Goal: Task Accomplishment & Management: Complete application form

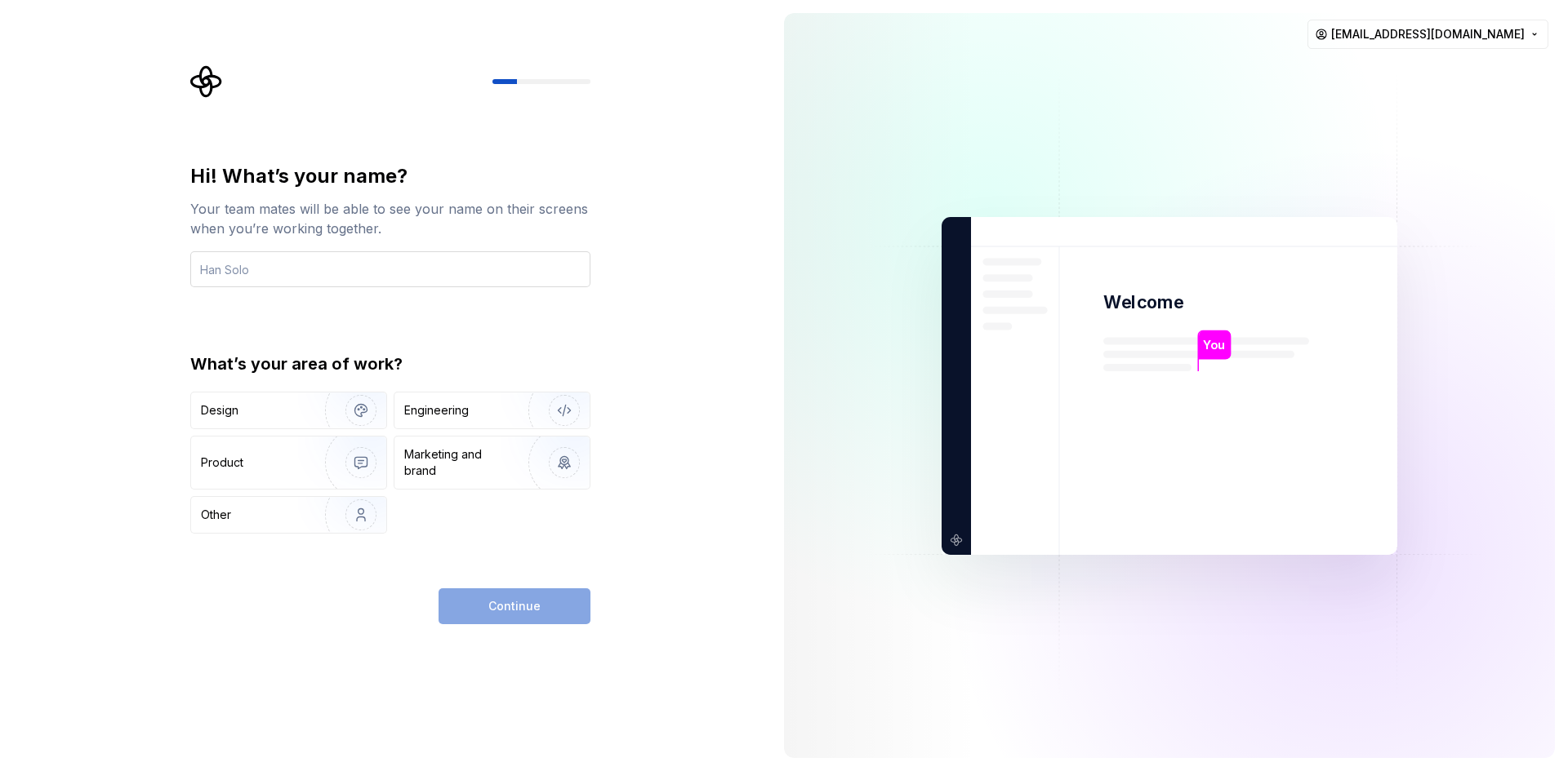
click at [313, 281] on input "text" at bounding box center [390, 270] width 400 height 36
type input "knockx"
drag, startPoint x: 442, startPoint y: 410, endPoint x: 464, endPoint y: 472, distance: 65.8
click at [444, 409] on div "Engineering" at bounding box center [436, 411] width 64 height 16
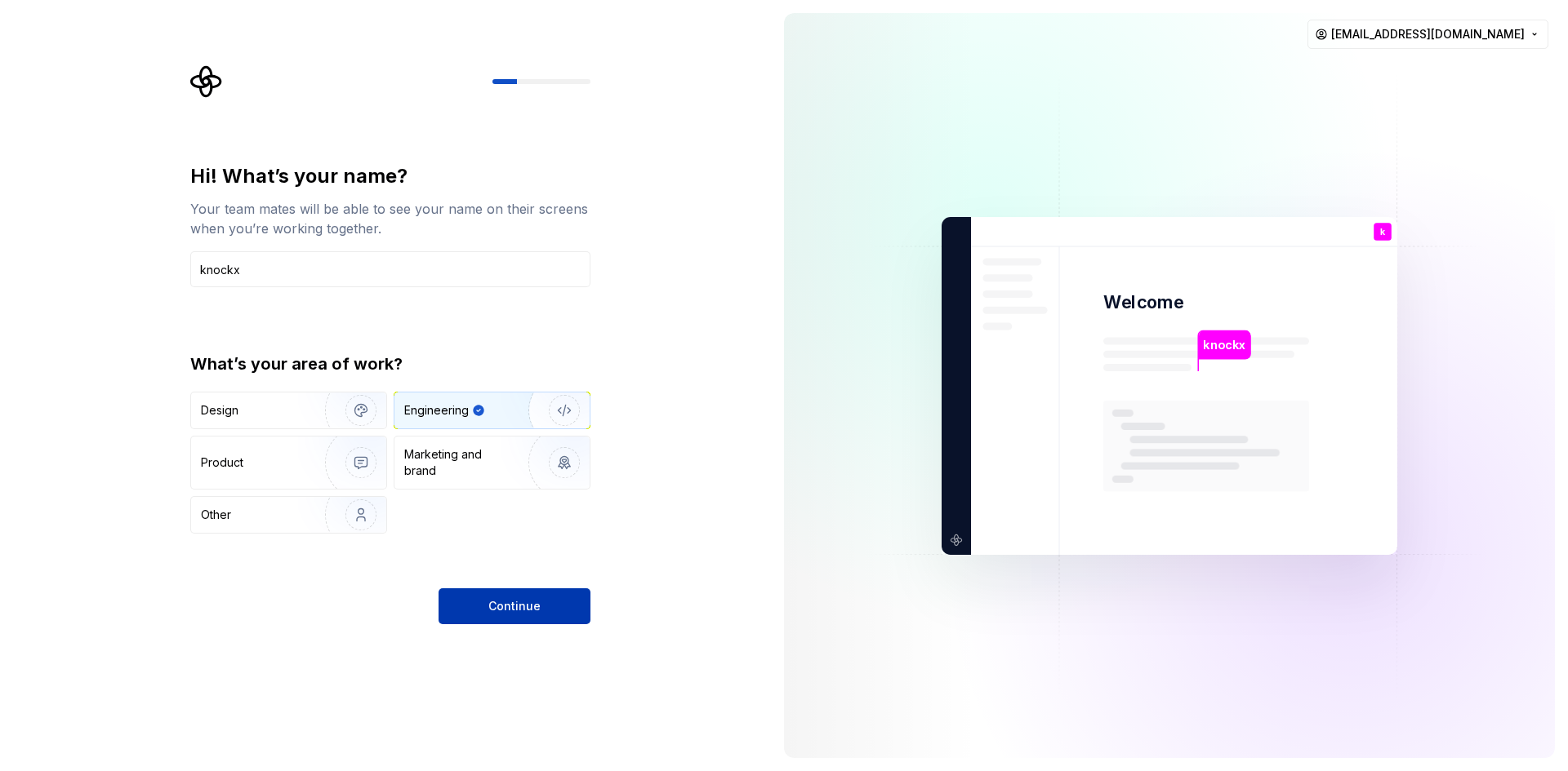
click at [506, 598] on button "Continue" at bounding box center [515, 607] width 152 height 36
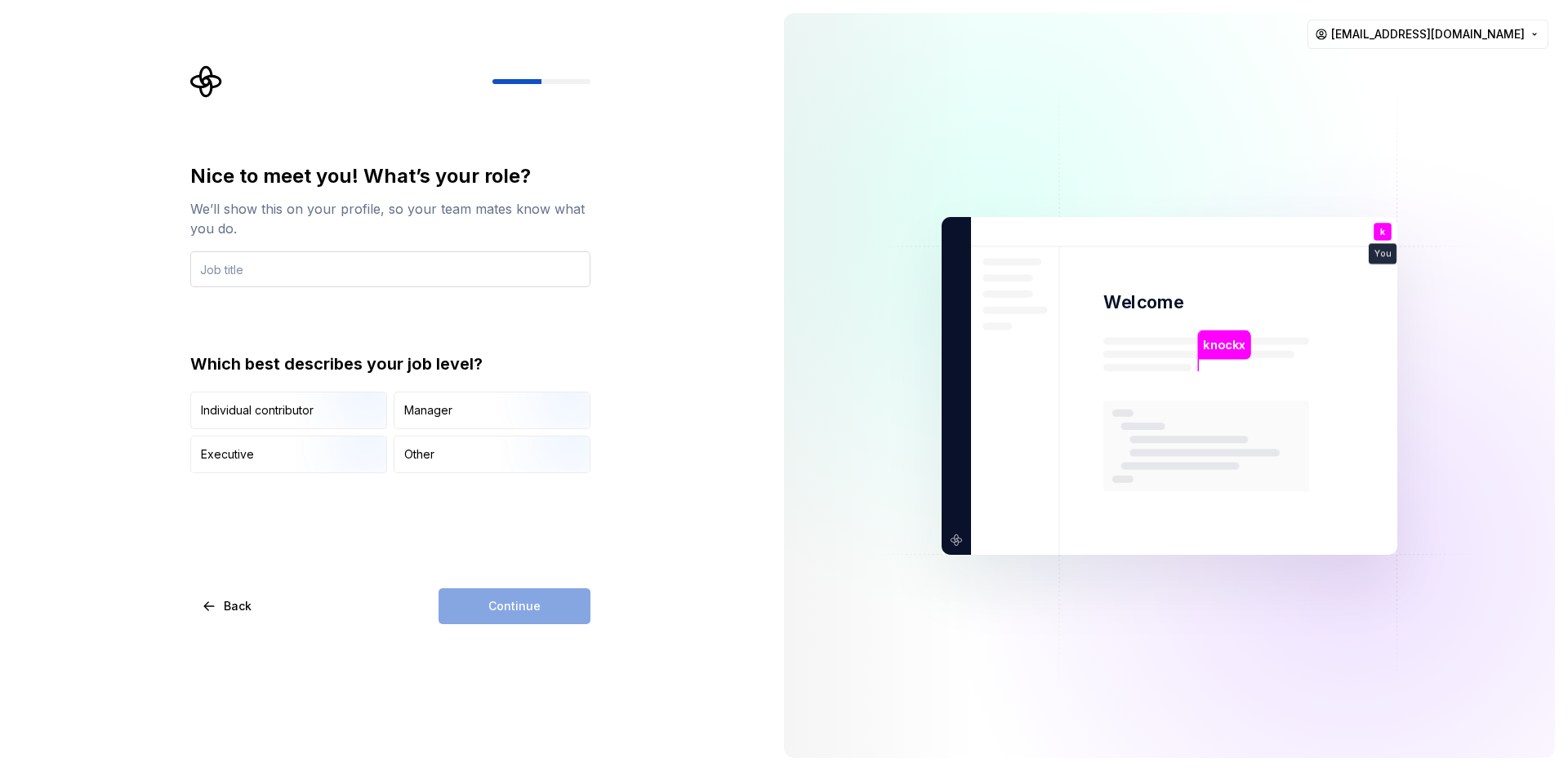
click at [339, 274] on input "text" at bounding box center [390, 270] width 400 height 36
type input "Developer"
click at [717, 513] on div "Nice to meet you! What’s your role? We’ll show this on your profile, so your te…" at bounding box center [385, 385] width 770 height 771
click at [499, 606] on div "Continue" at bounding box center [515, 607] width 152 height 36
click at [460, 460] on div "Other" at bounding box center [492, 455] width 195 height 36
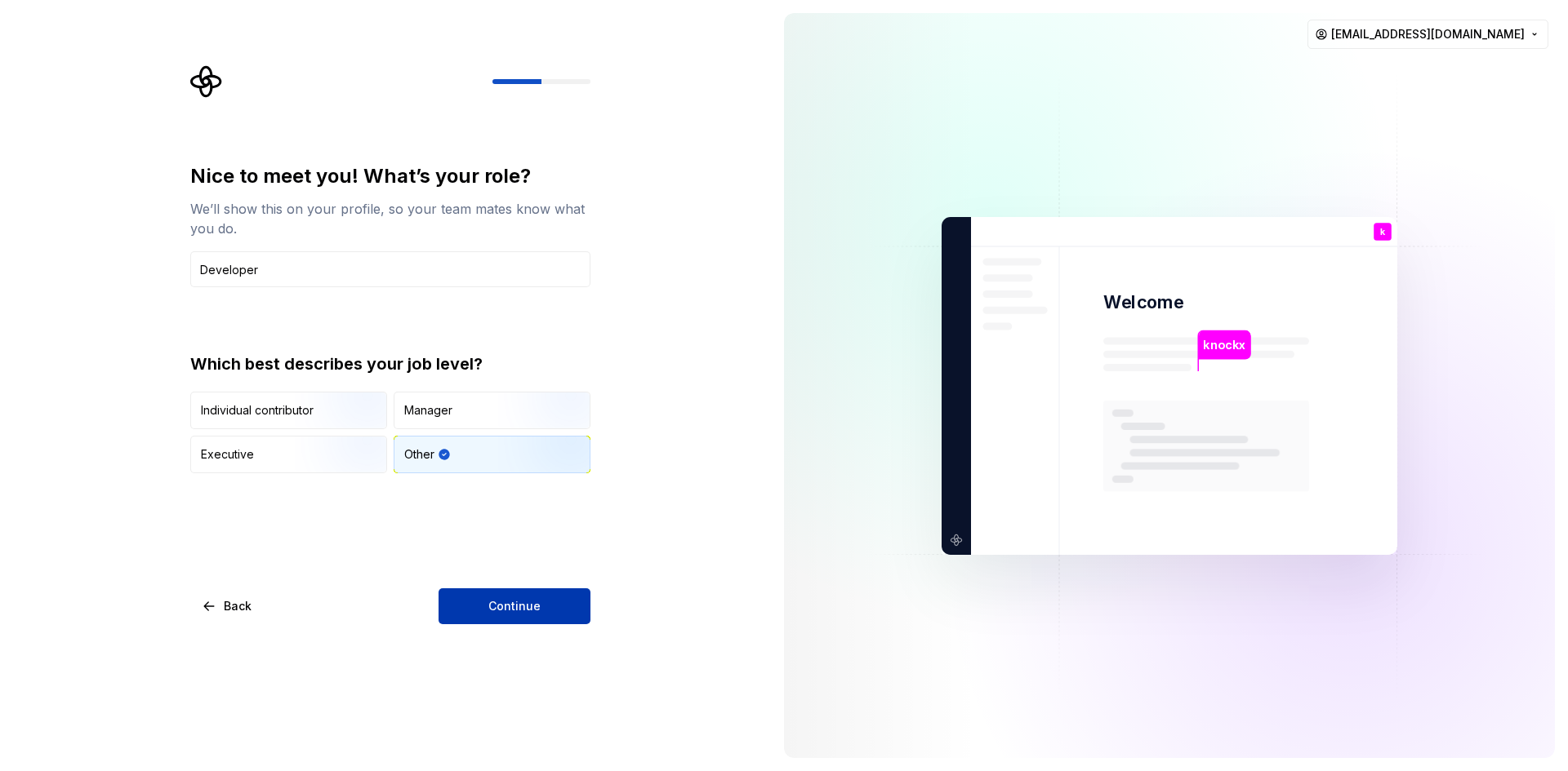
click at [513, 613] on span "Continue" at bounding box center [514, 607] width 52 height 16
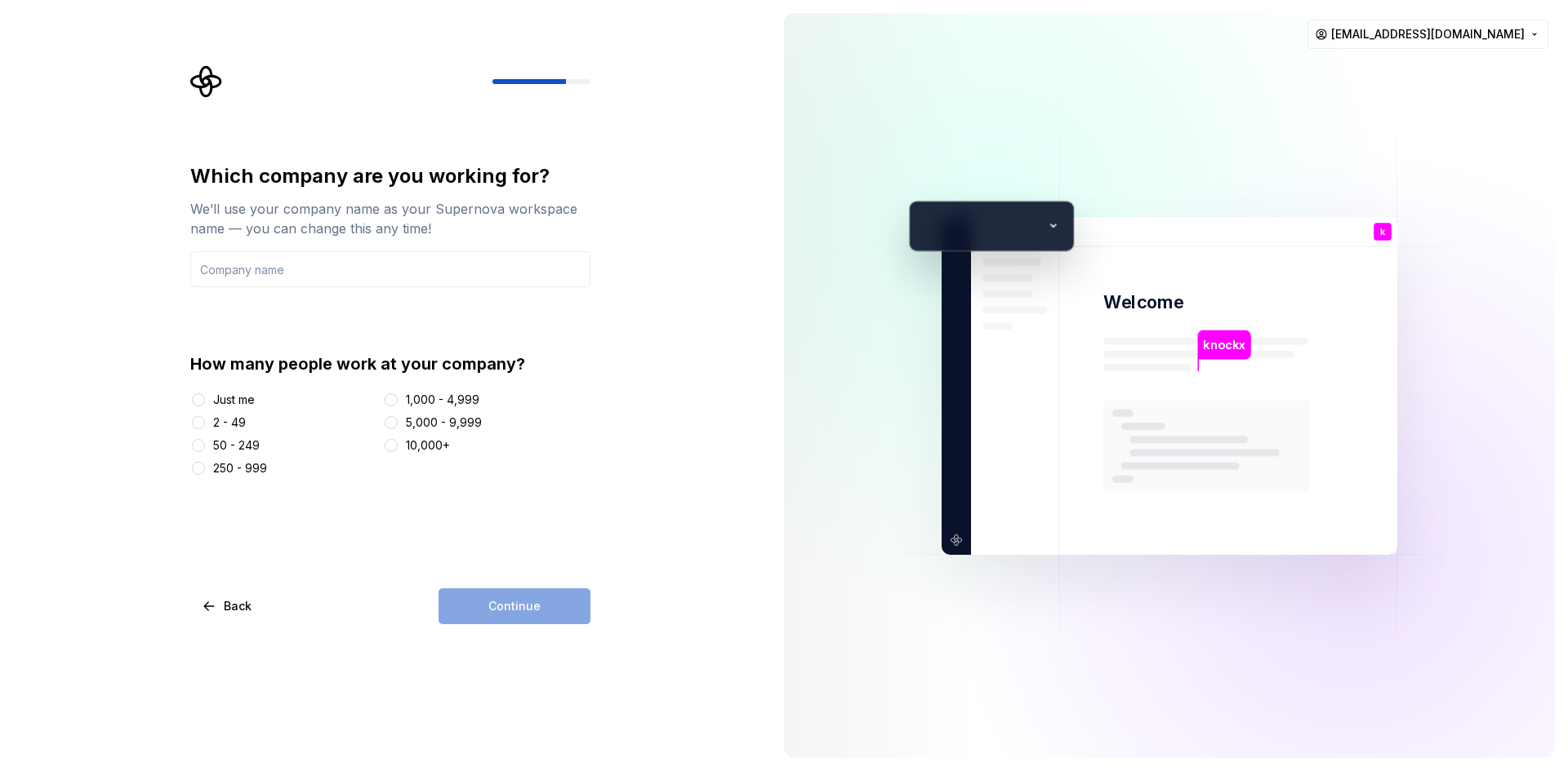
click at [222, 424] on div "2 - 49" at bounding box center [229, 423] width 33 height 16
click at [205, 424] on button "2 - 49" at bounding box center [199, 423] width 13 height 13
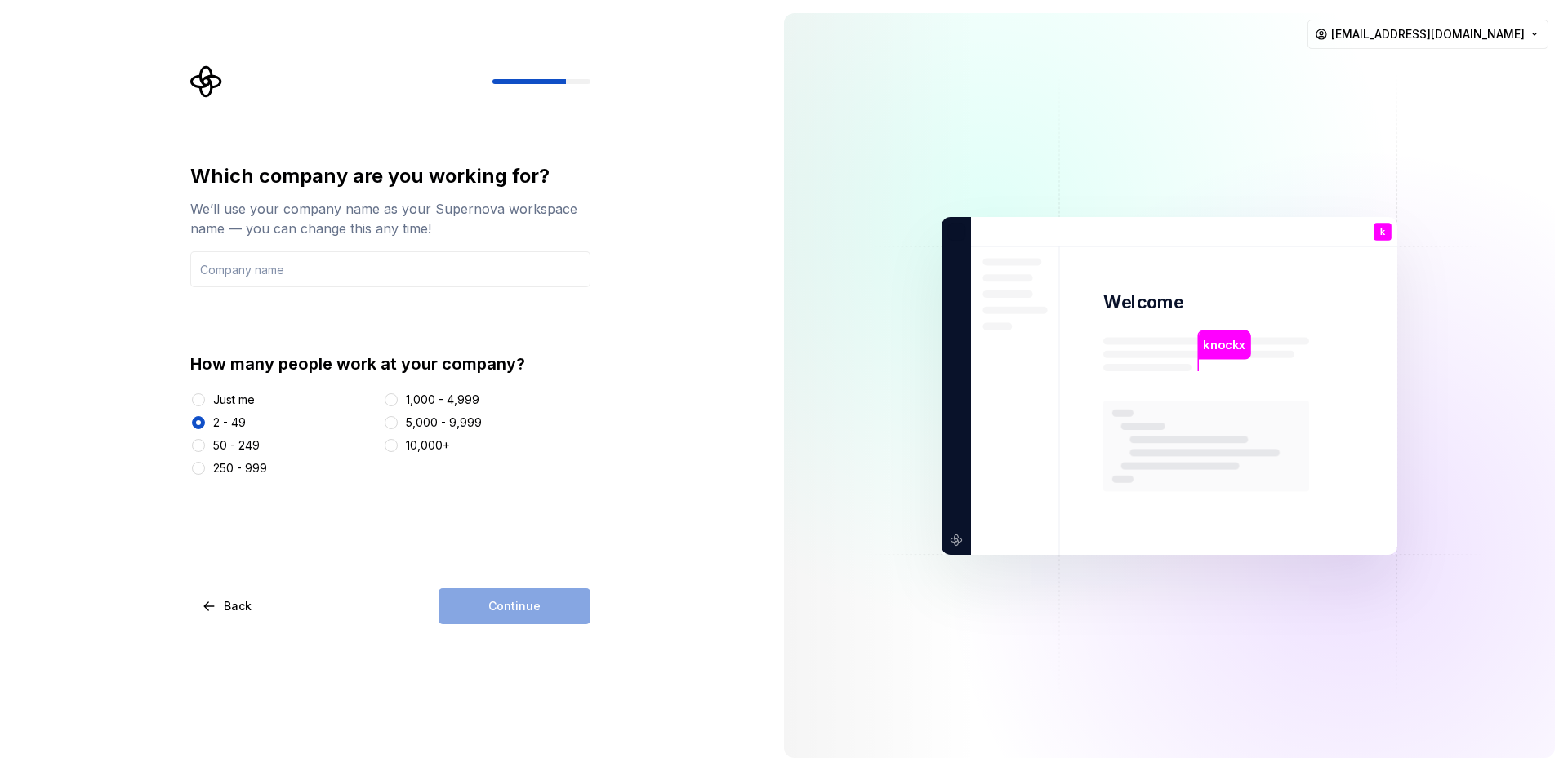
click at [487, 582] on div "Which company are you working for? We’ll use your company name as your Supernov…" at bounding box center [390, 393] width 400 height 461
click at [235, 403] on div "Just me" at bounding box center [233, 400] width 41 height 16
click at [205, 403] on button "Just me" at bounding box center [199, 400] width 13 height 13
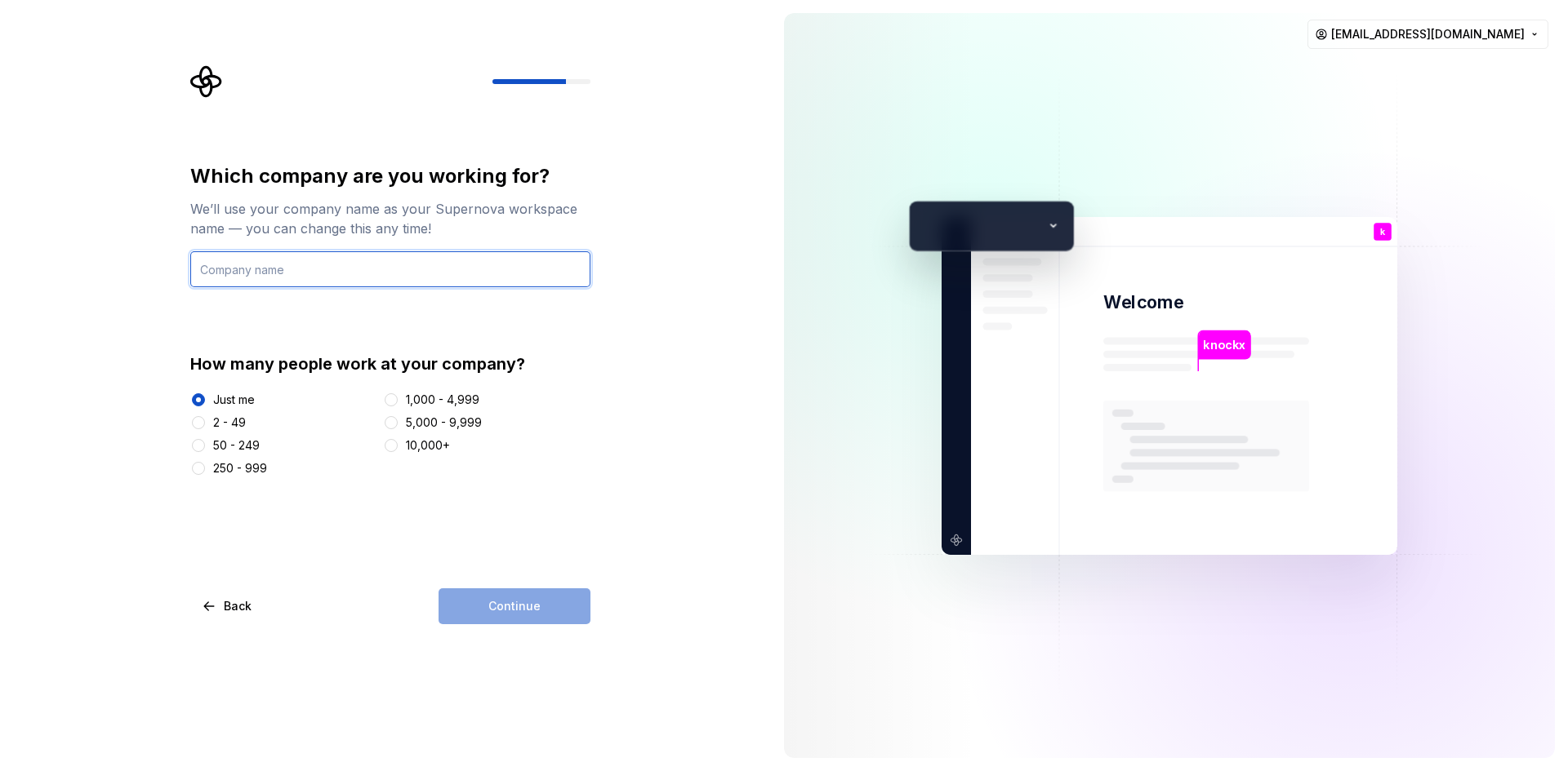
click at [298, 279] on input "text" at bounding box center [390, 270] width 400 height 36
type input "Test"
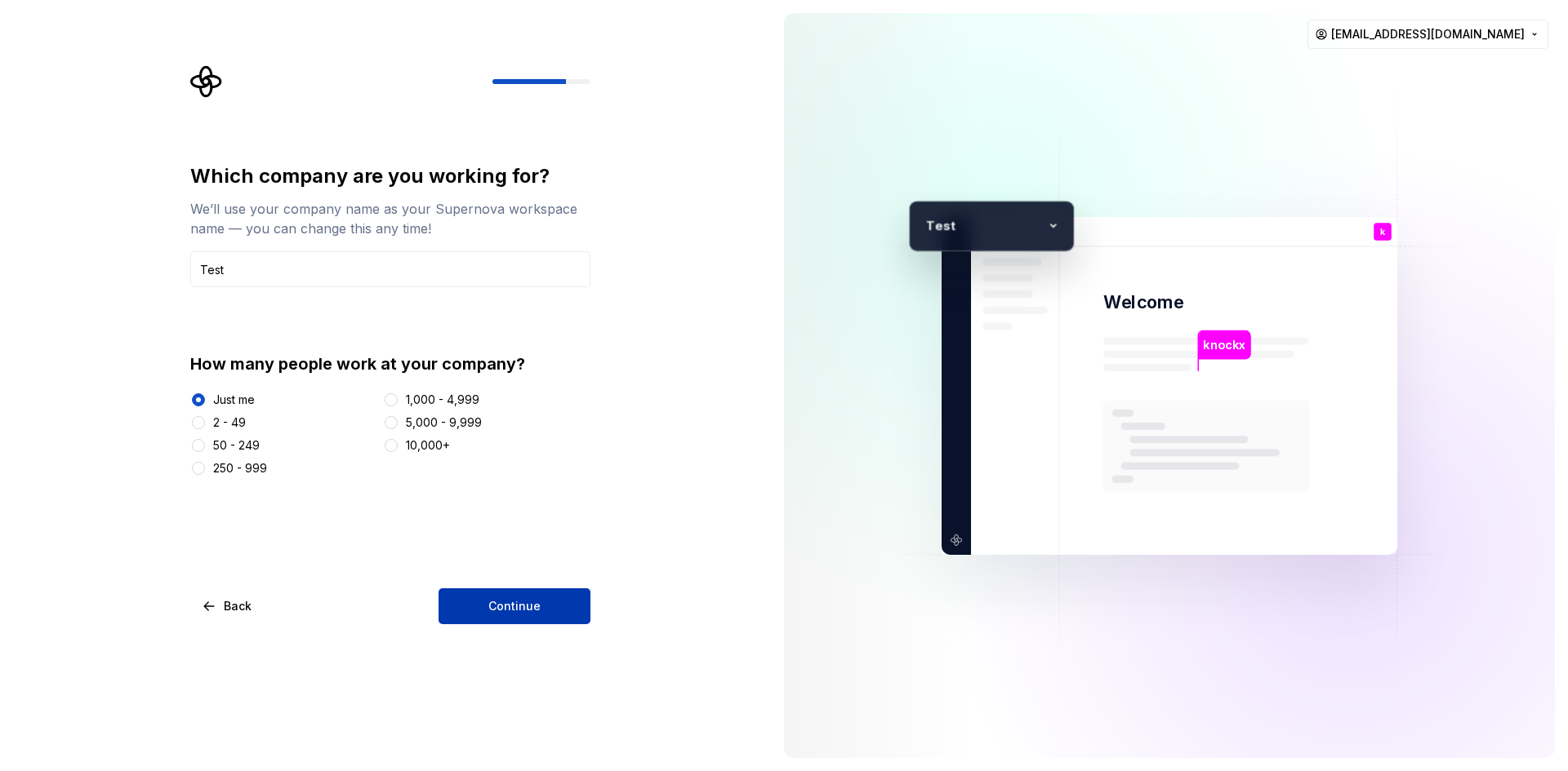
click at [545, 604] on button "Continue" at bounding box center [515, 607] width 152 height 36
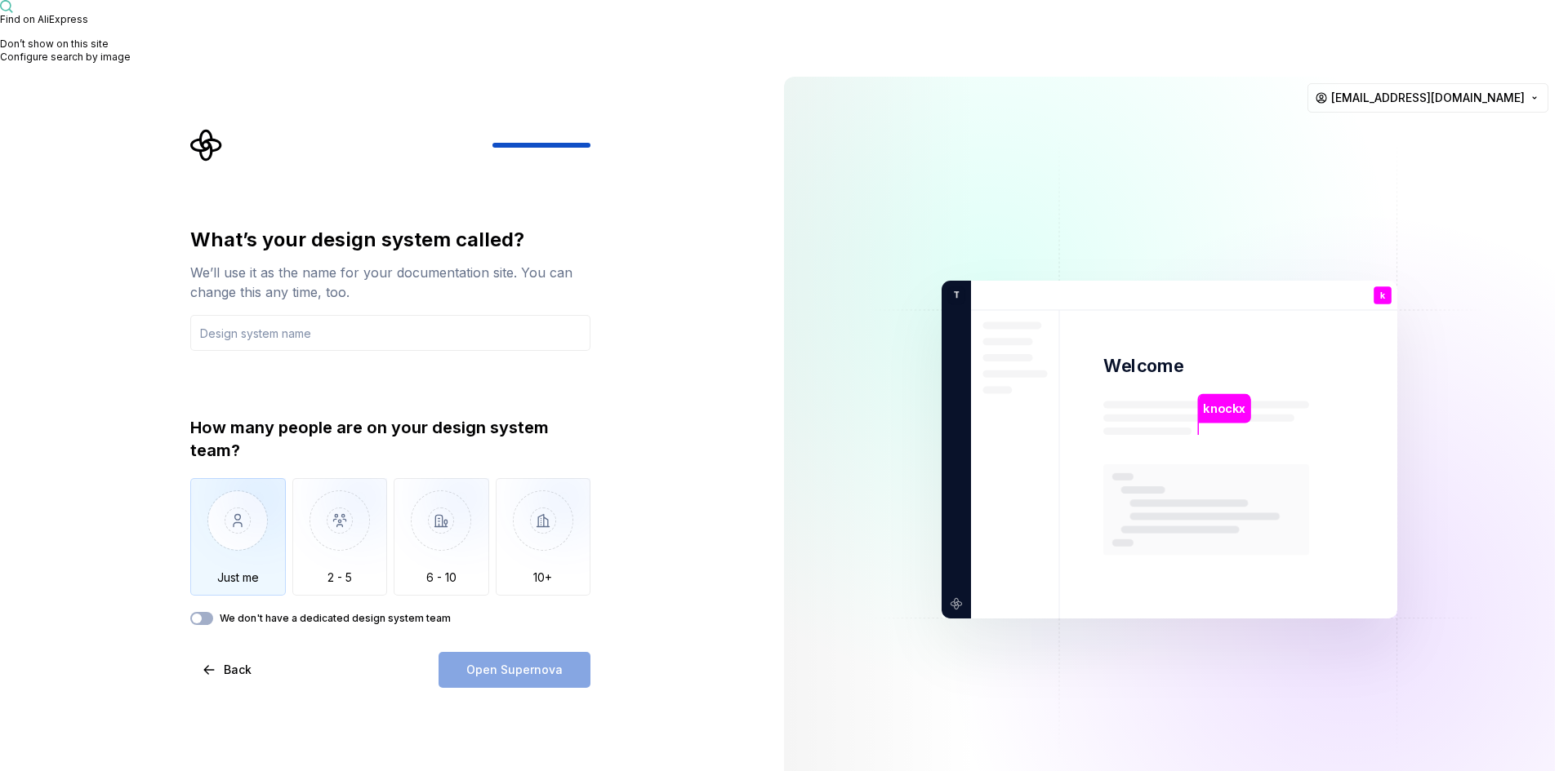
click at [238, 484] on img "button" at bounding box center [238, 533] width 96 height 110
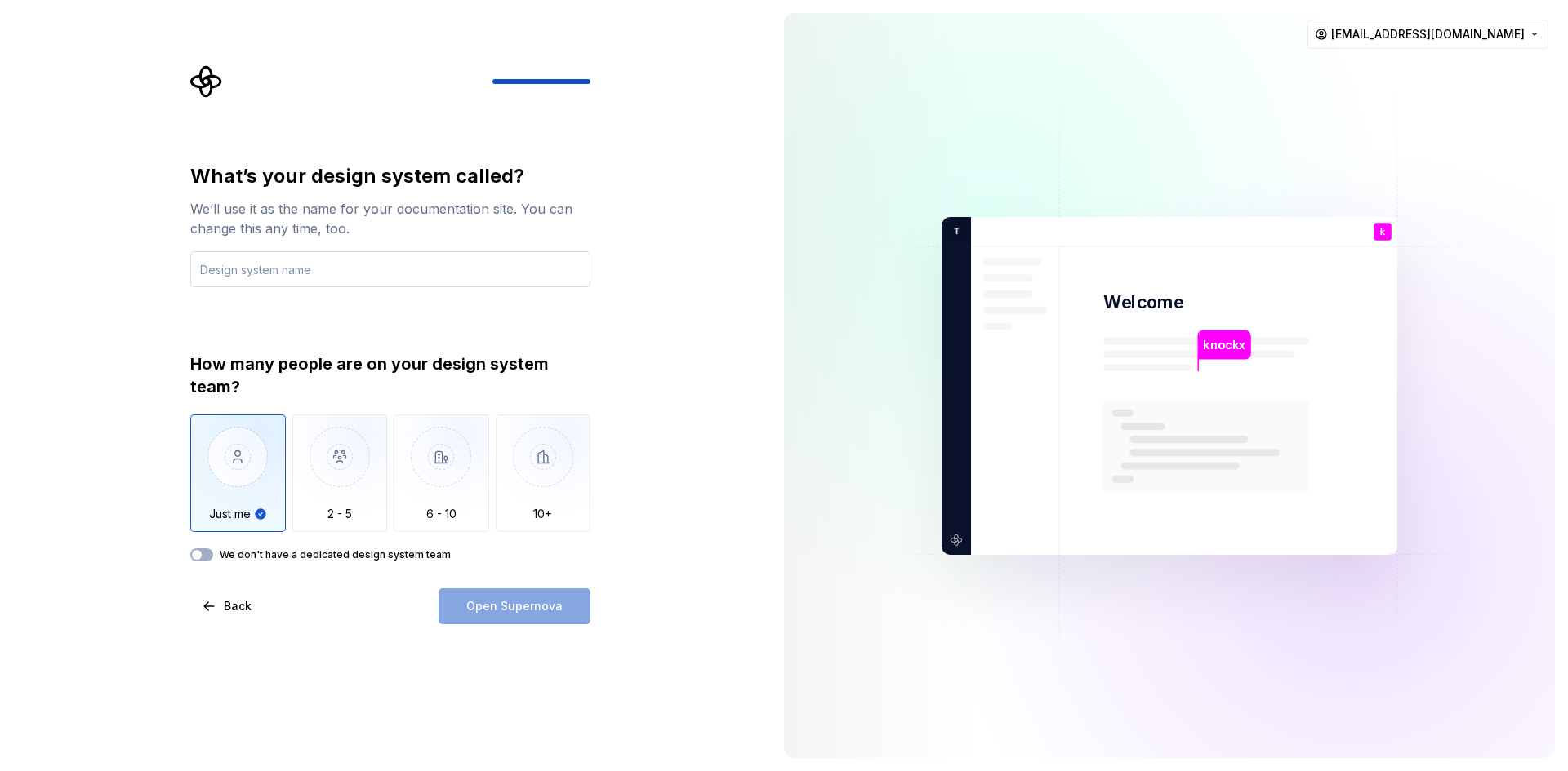
click at [318, 283] on input "text" at bounding box center [390, 270] width 400 height 36
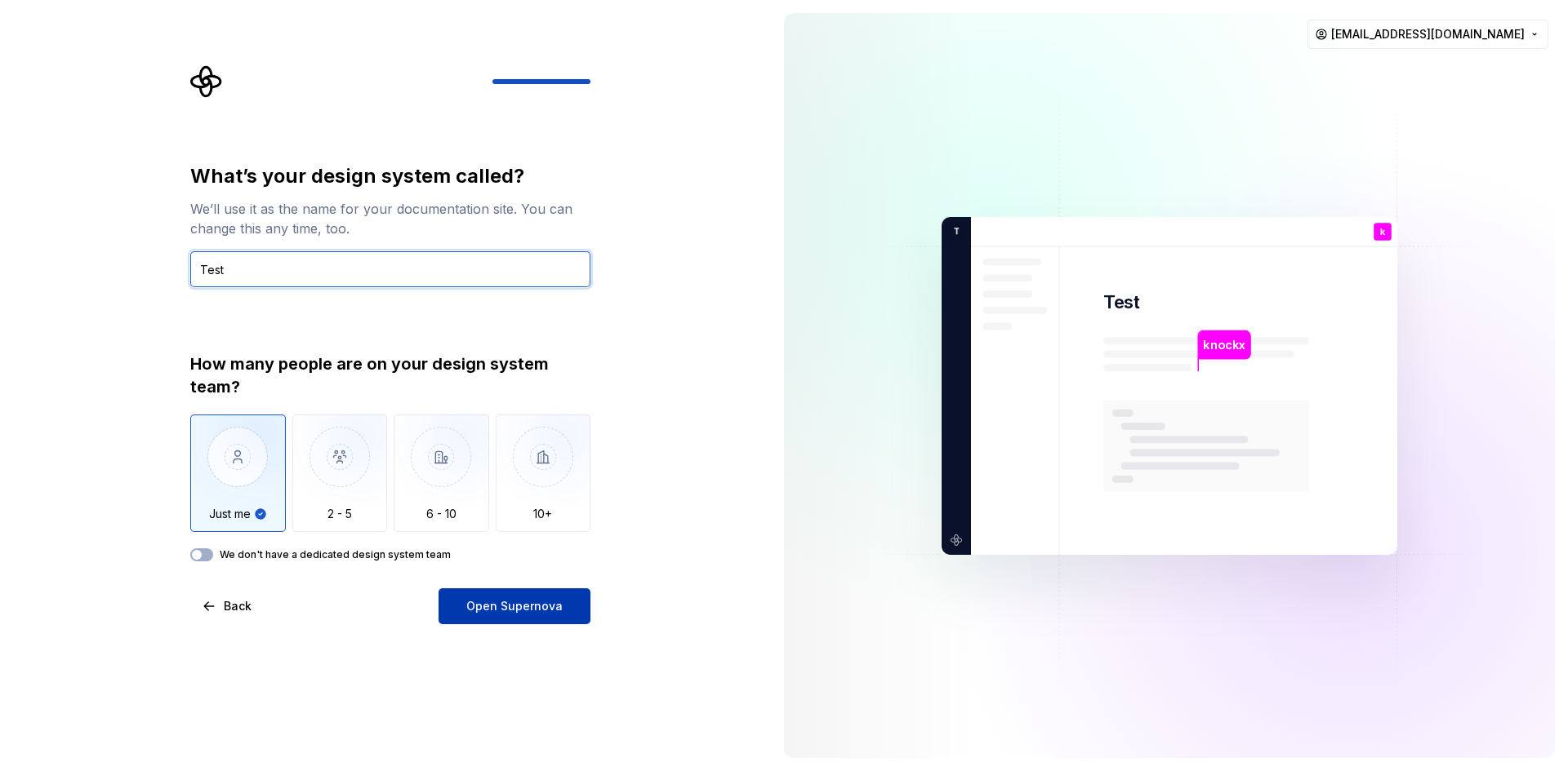
type input "Test"
click at [526, 609] on span "Open Supernova" at bounding box center [514, 607] width 97 height 16
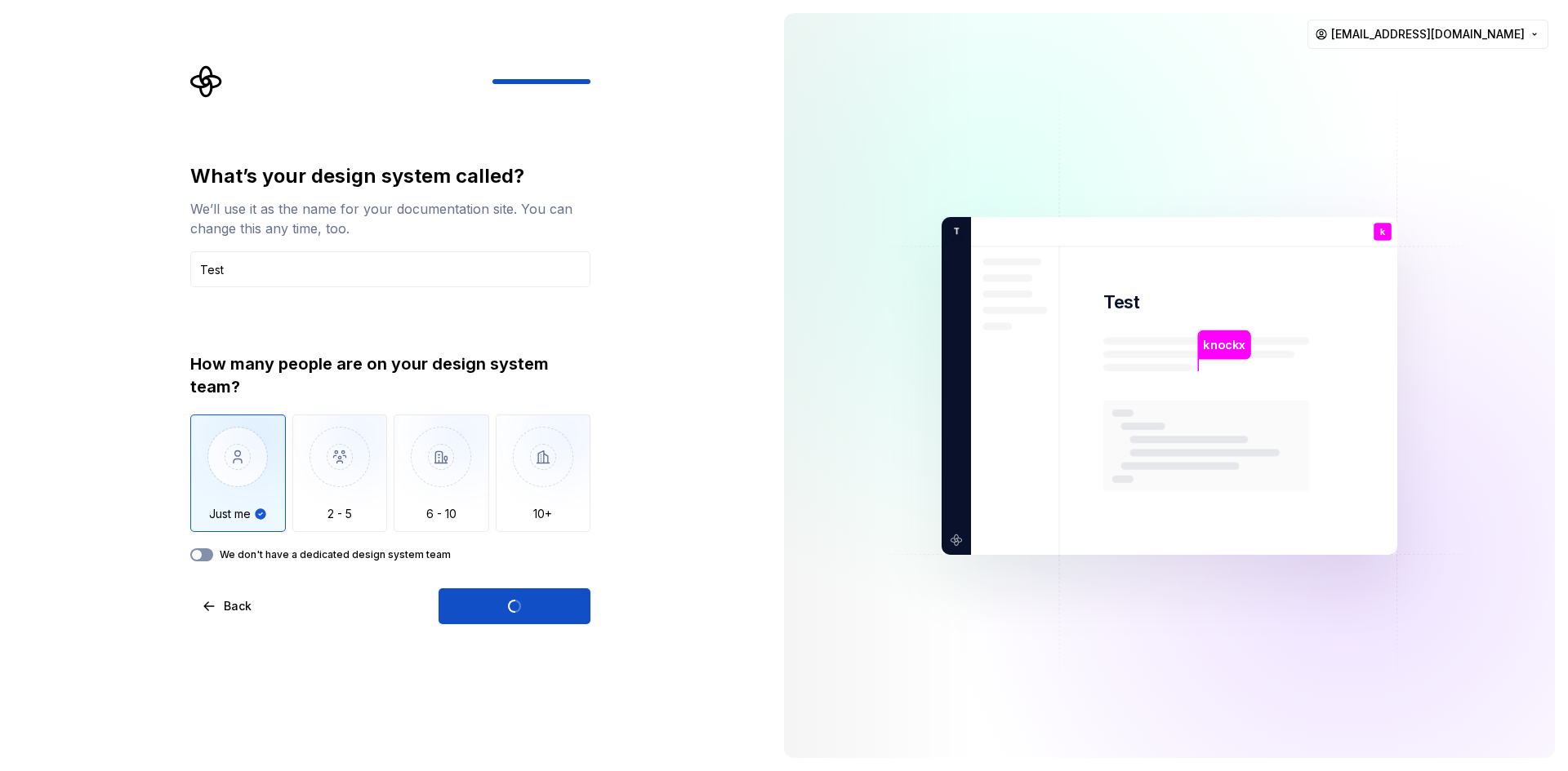
click at [201, 557] on span "button" at bounding box center [197, 555] width 10 height 10
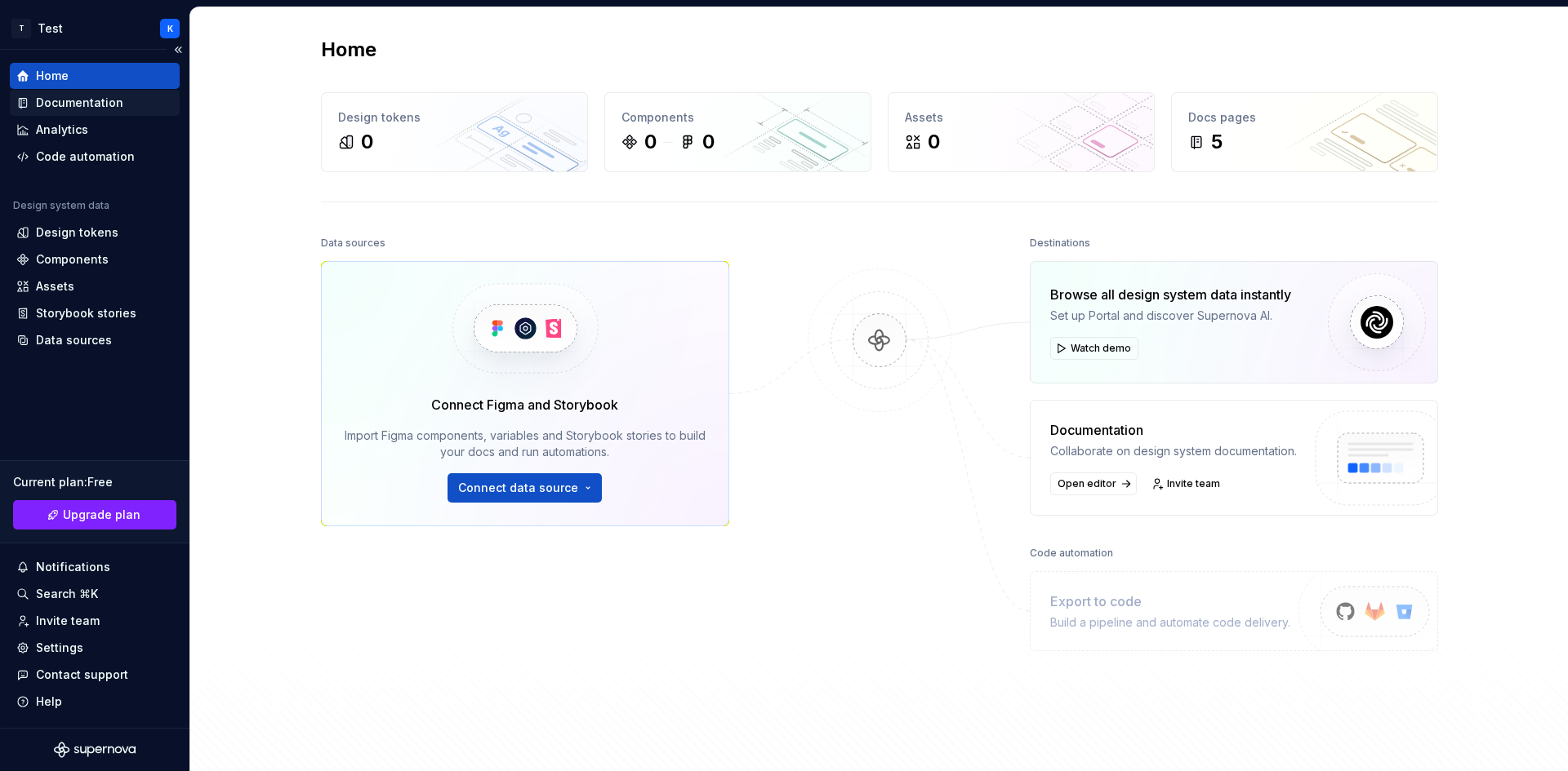
click at [73, 106] on div "Documentation" at bounding box center [80, 103] width 87 height 16
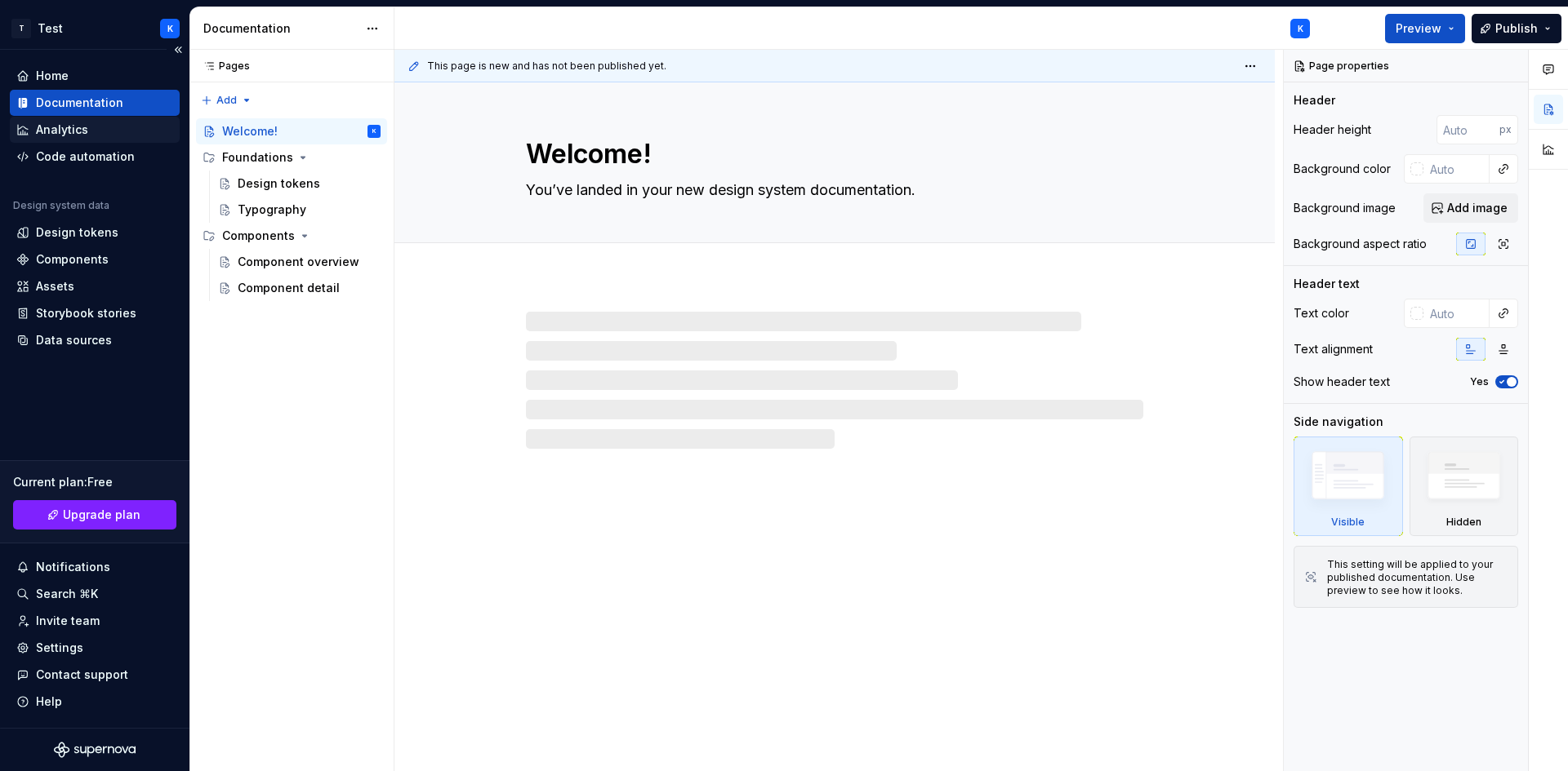
type textarea "*"
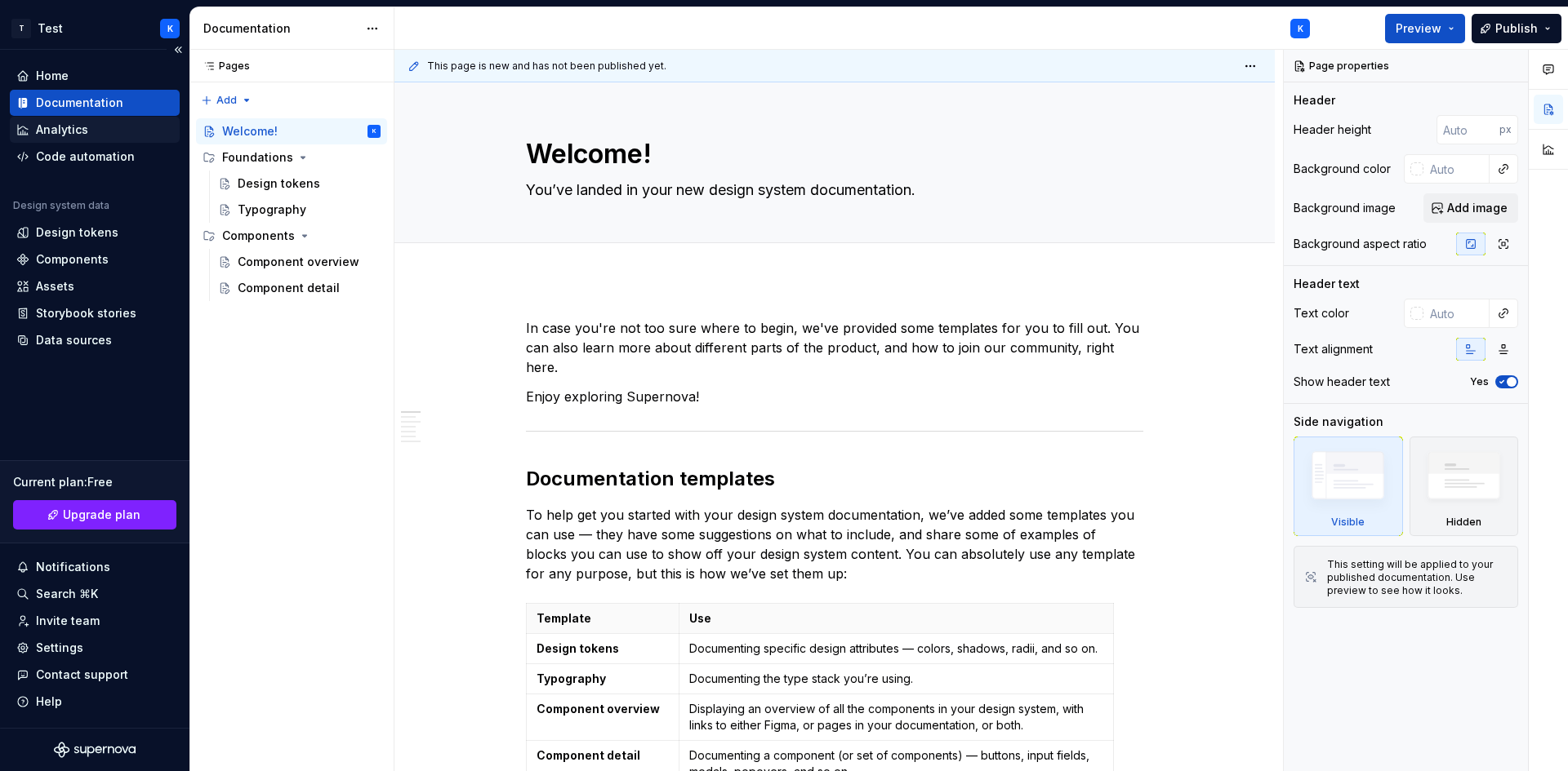
click at [72, 134] on div "Analytics" at bounding box center [62, 129] width 52 height 16
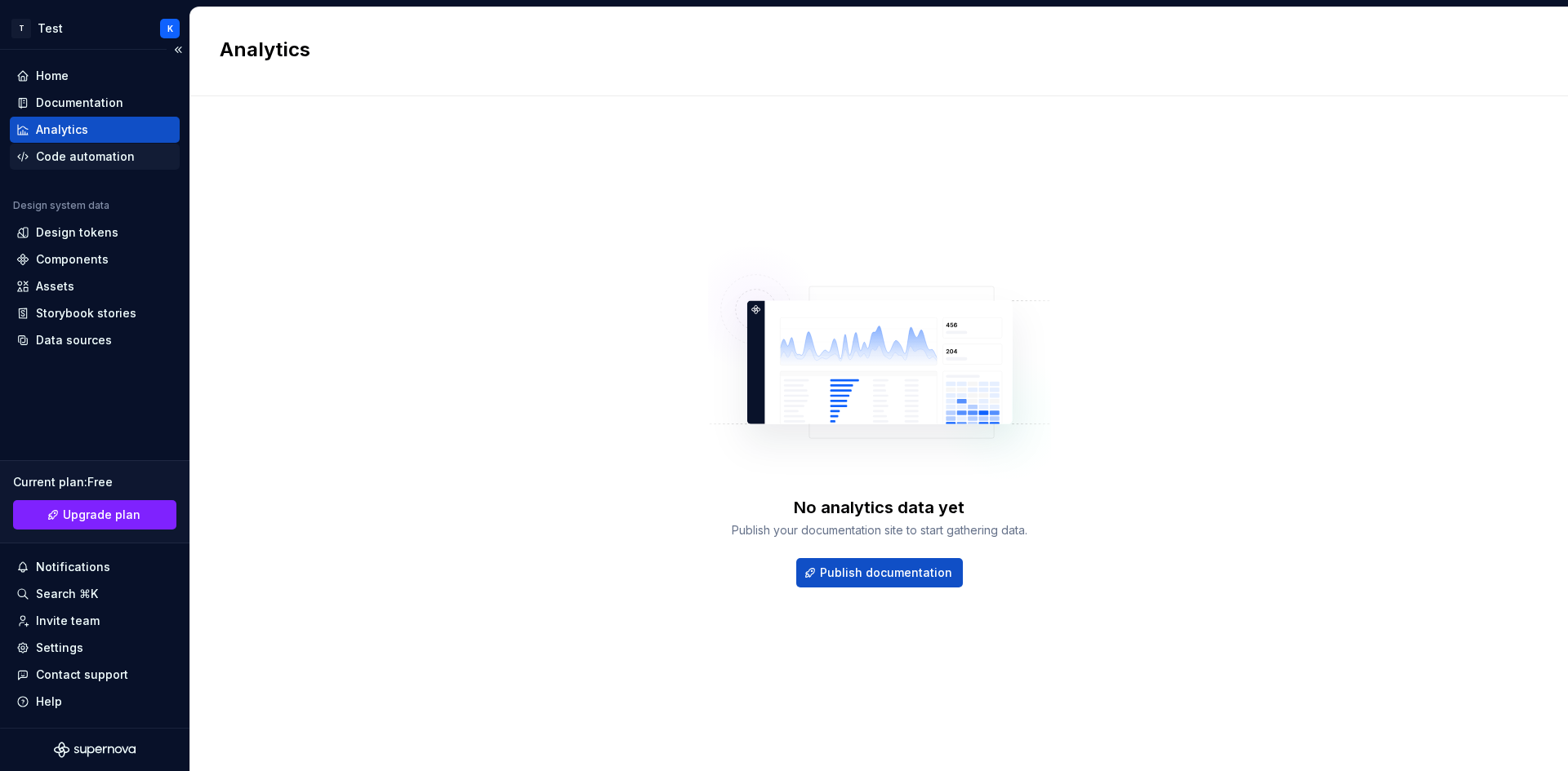
click at [76, 157] on div "Code automation" at bounding box center [86, 157] width 99 height 16
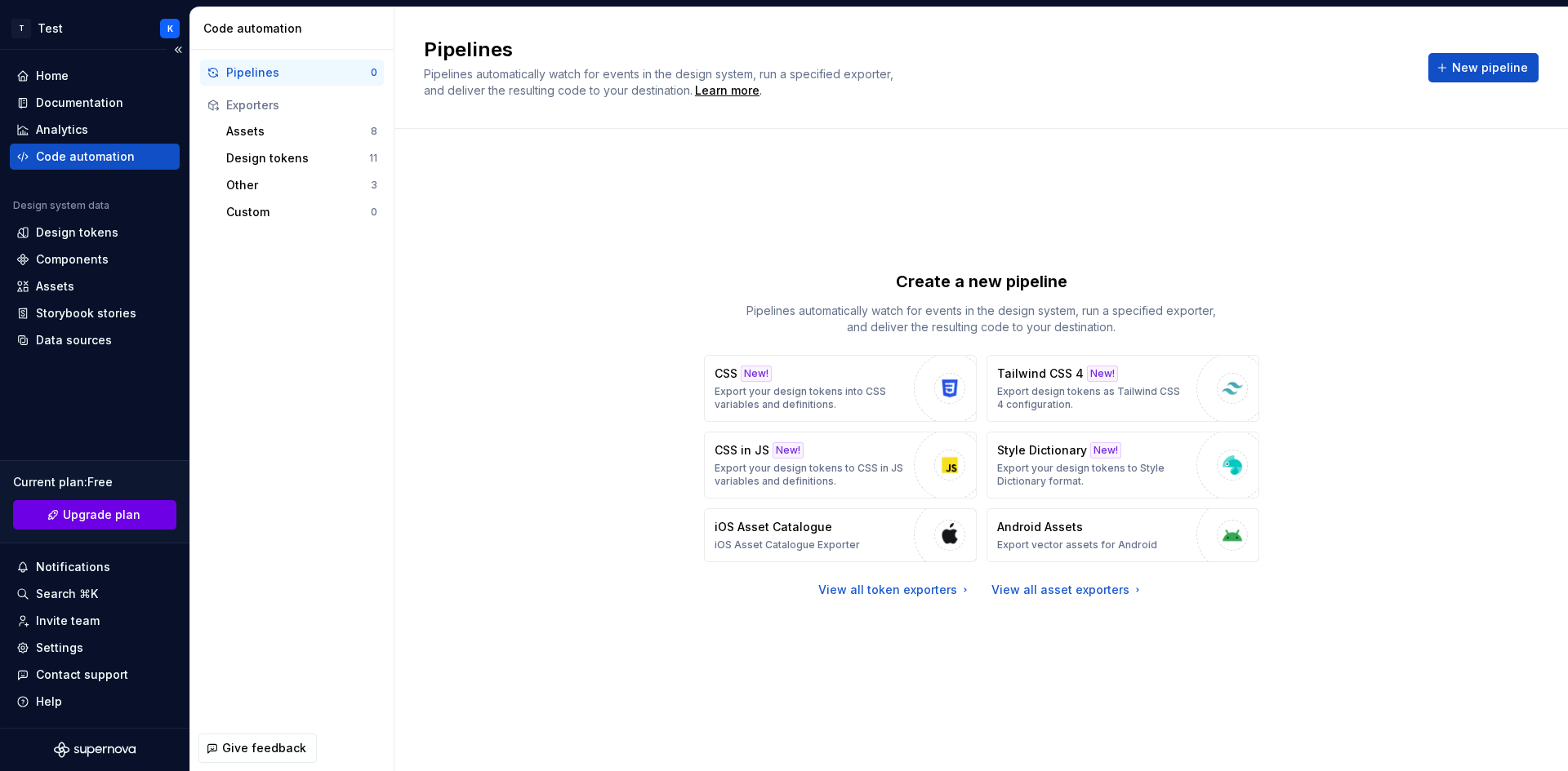
click at [72, 524] on link "Upgrade plan" at bounding box center [95, 515] width 163 height 30
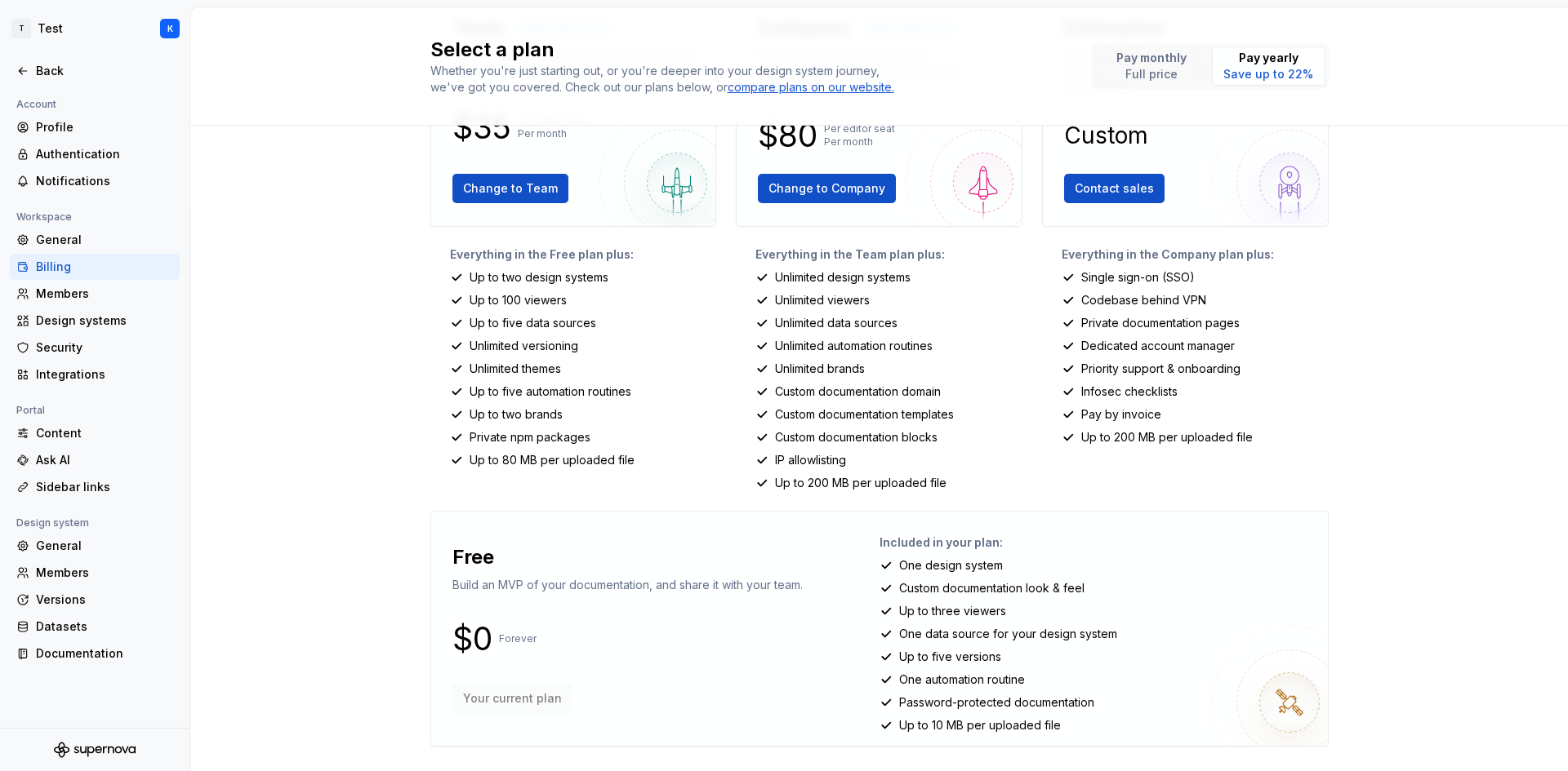
scroll to position [156, 0]
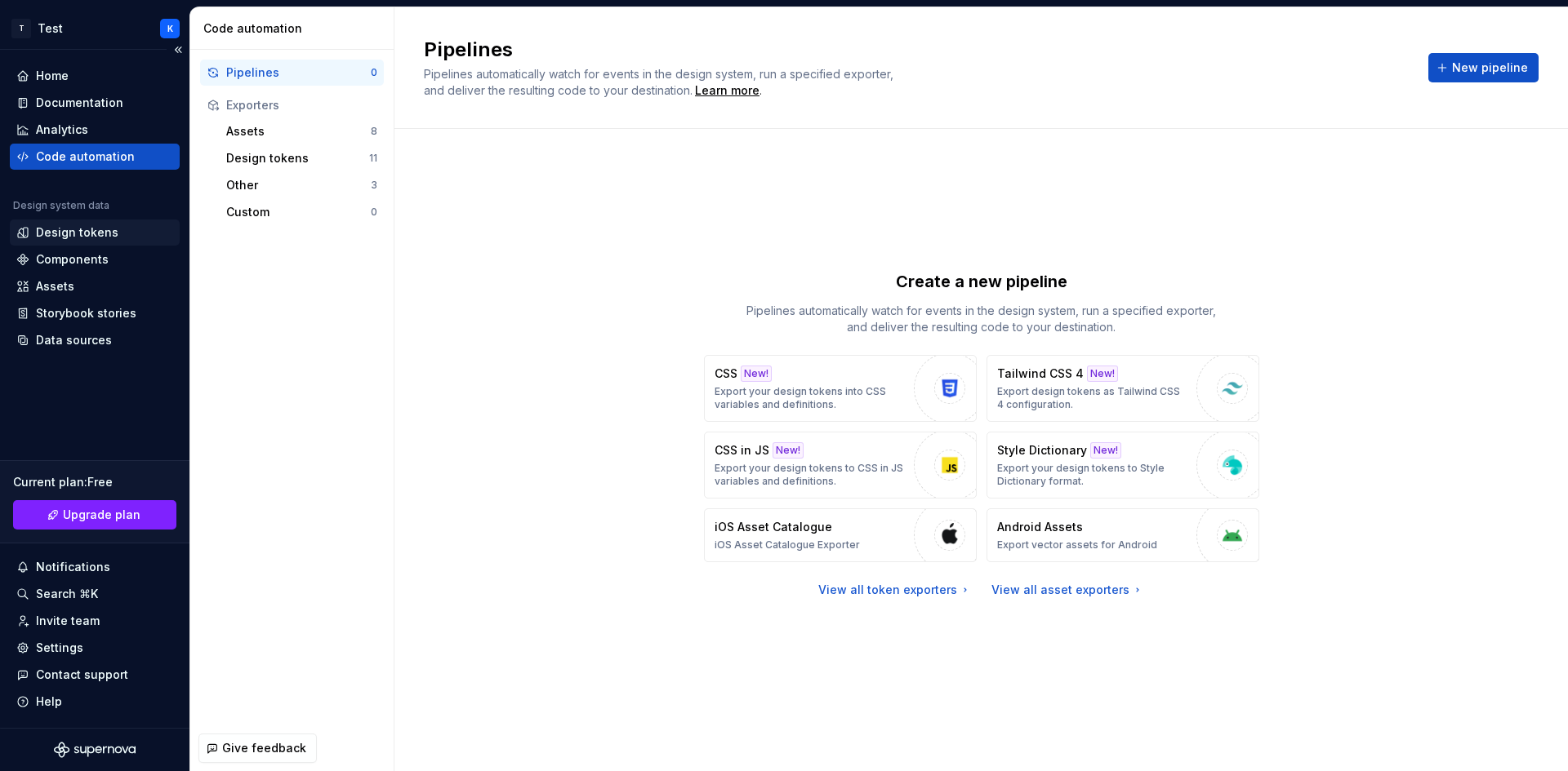
click at [92, 238] on div "Design tokens" at bounding box center [78, 233] width 82 height 16
